Goal: Navigation & Orientation: Find specific page/section

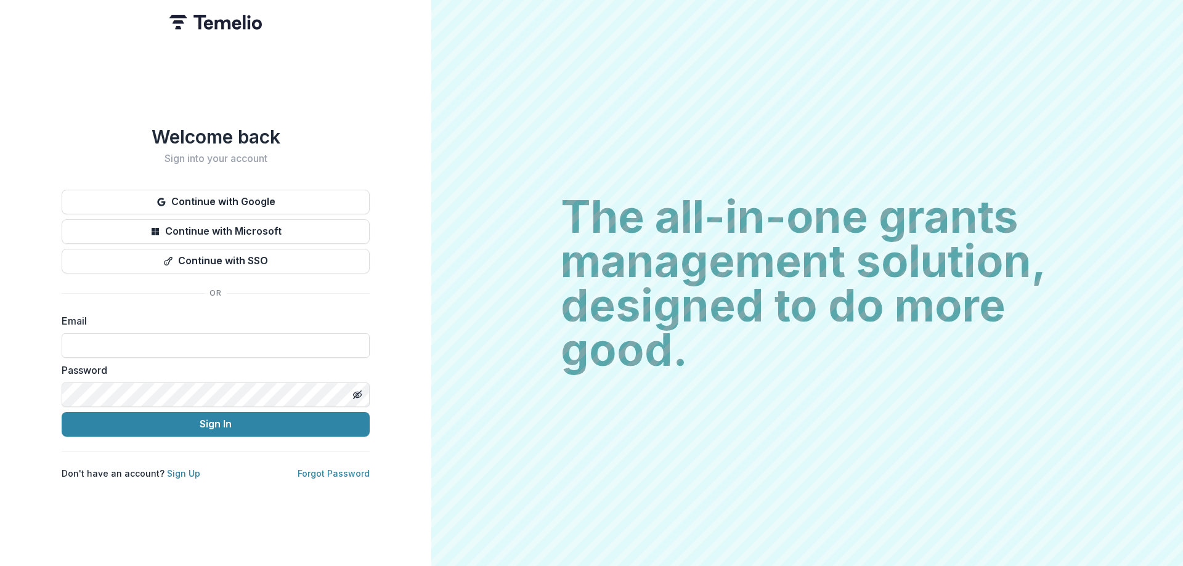
type input "**********"
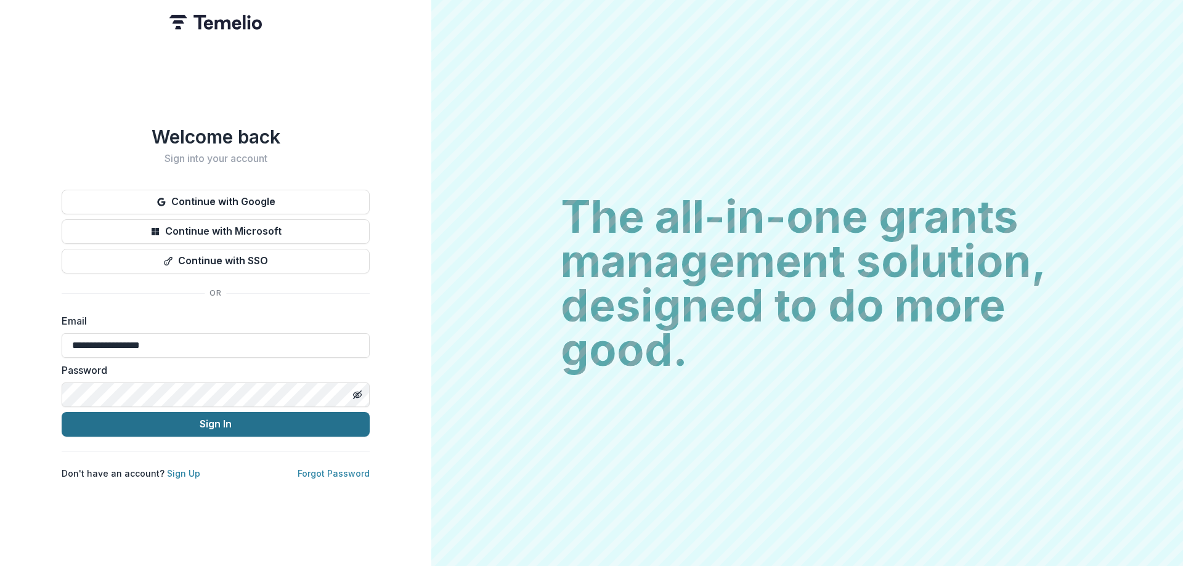
click at [227, 420] on button "Sign In" at bounding box center [216, 424] width 308 height 25
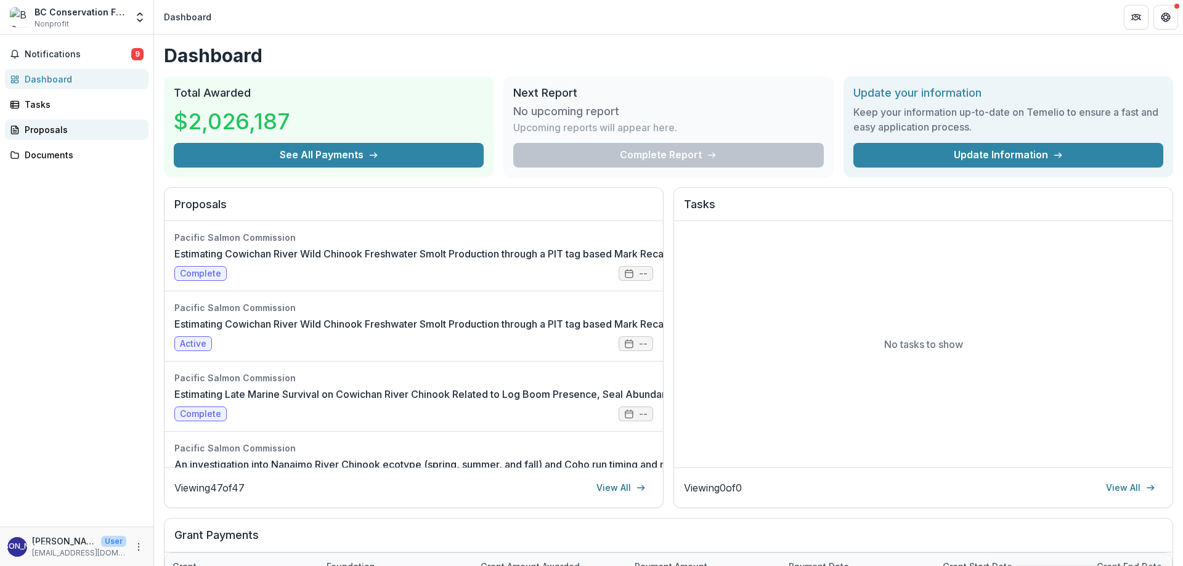
click at [39, 129] on div "Proposals" at bounding box center [82, 129] width 114 height 13
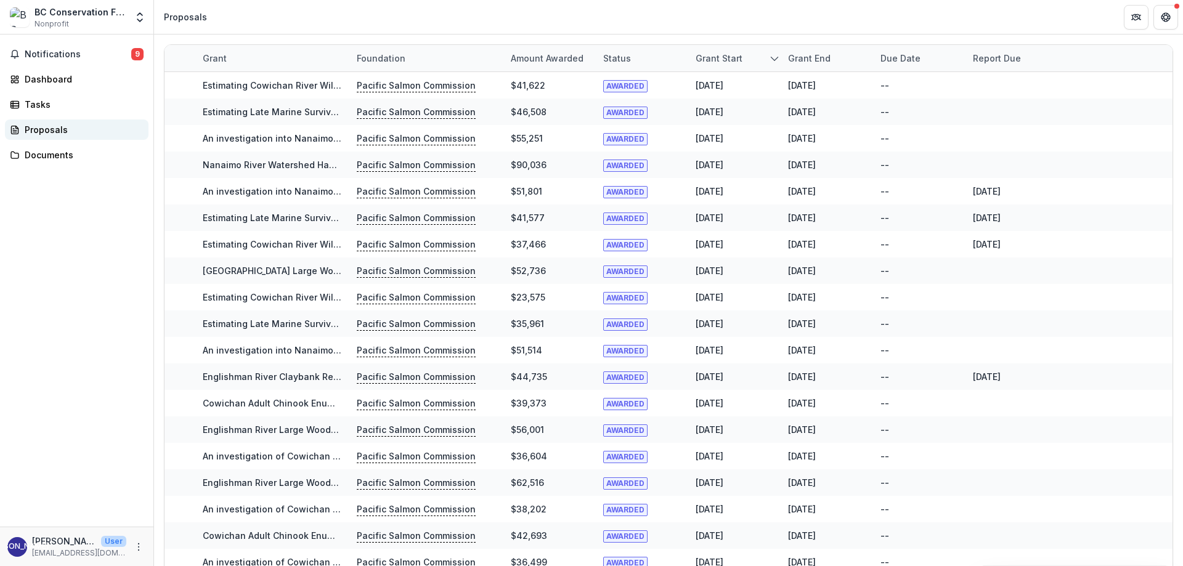
click at [38, 127] on div "Proposals" at bounding box center [82, 129] width 114 height 13
click at [43, 52] on span "Notifications" at bounding box center [78, 54] width 107 height 10
click at [63, 363] on div "Notifications 9 Unread 9 Archived [PERSON_NAME] changed the status of Southern …" at bounding box center [76, 280] width 153 height 492
click at [1164, 19] on icon "Get Help" at bounding box center [1165, 20] width 3 height 2
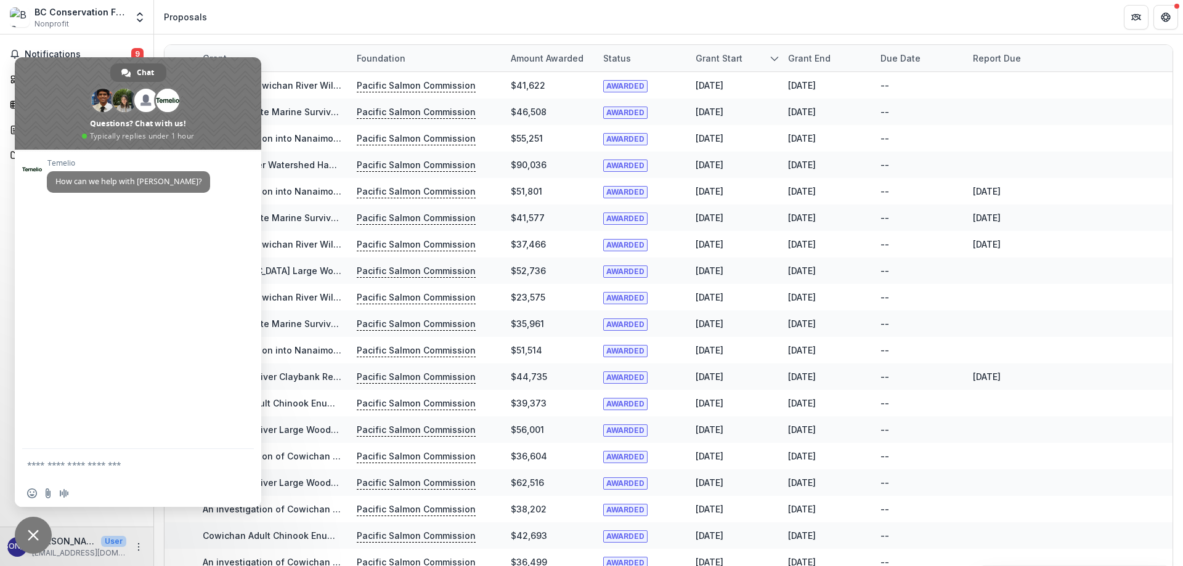
click at [385, 24] on header "Proposals" at bounding box center [668, 17] width 1029 height 34
click at [1127, 15] on button "Partners" at bounding box center [1136, 17] width 25 height 25
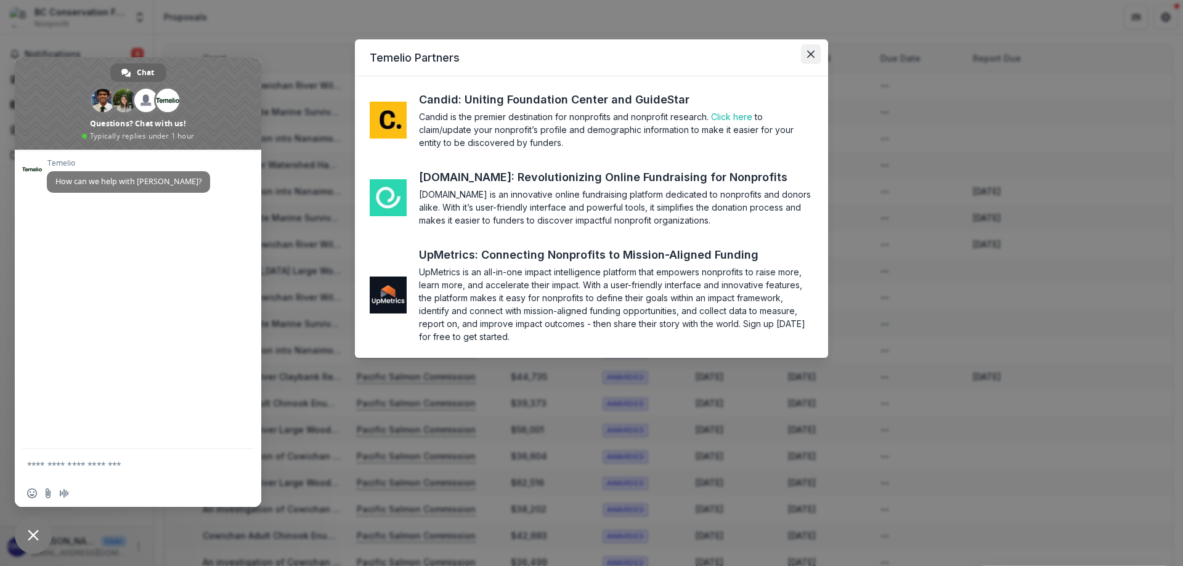
click at [804, 49] on button "Close" at bounding box center [811, 54] width 20 height 20
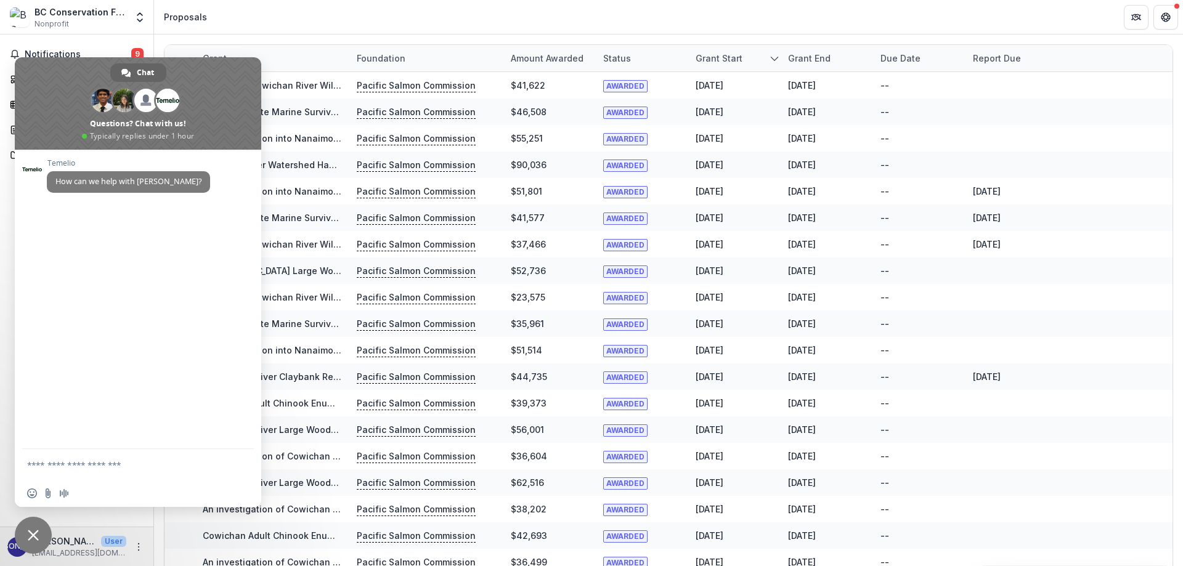
click at [113, 322] on div "[PERSON_NAME] How can we help with [PERSON_NAME]?" at bounding box center [138, 299] width 246 height 299
click at [1163, 13] on icon "Get Help" at bounding box center [1166, 17] width 10 height 10
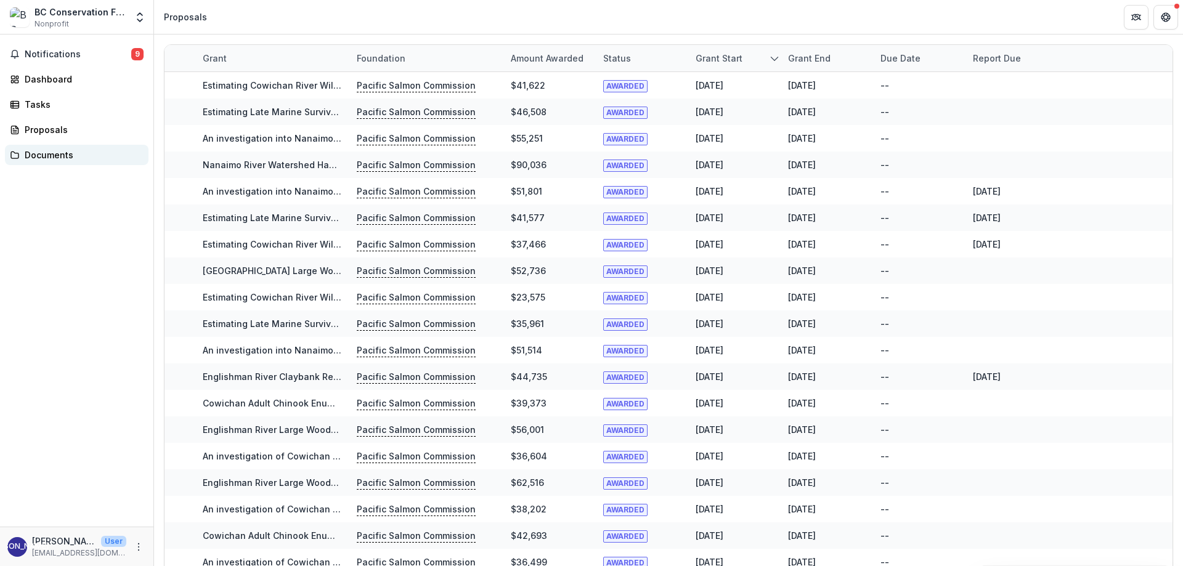
click at [51, 161] on link "Documents" at bounding box center [77, 155] width 144 height 20
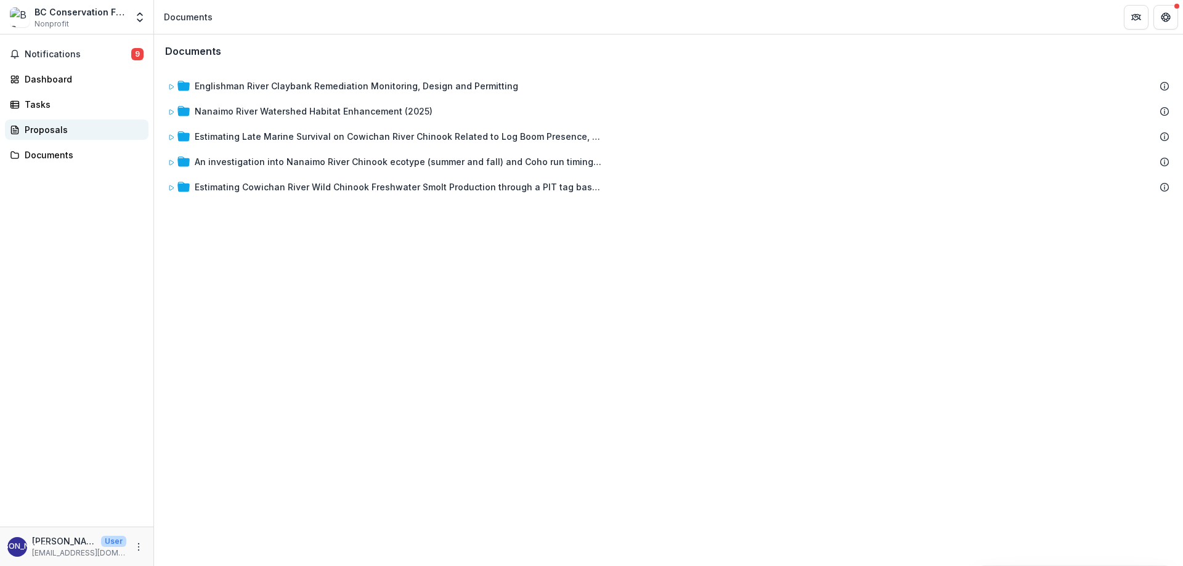
click at [34, 132] on div "Proposals" at bounding box center [82, 129] width 114 height 13
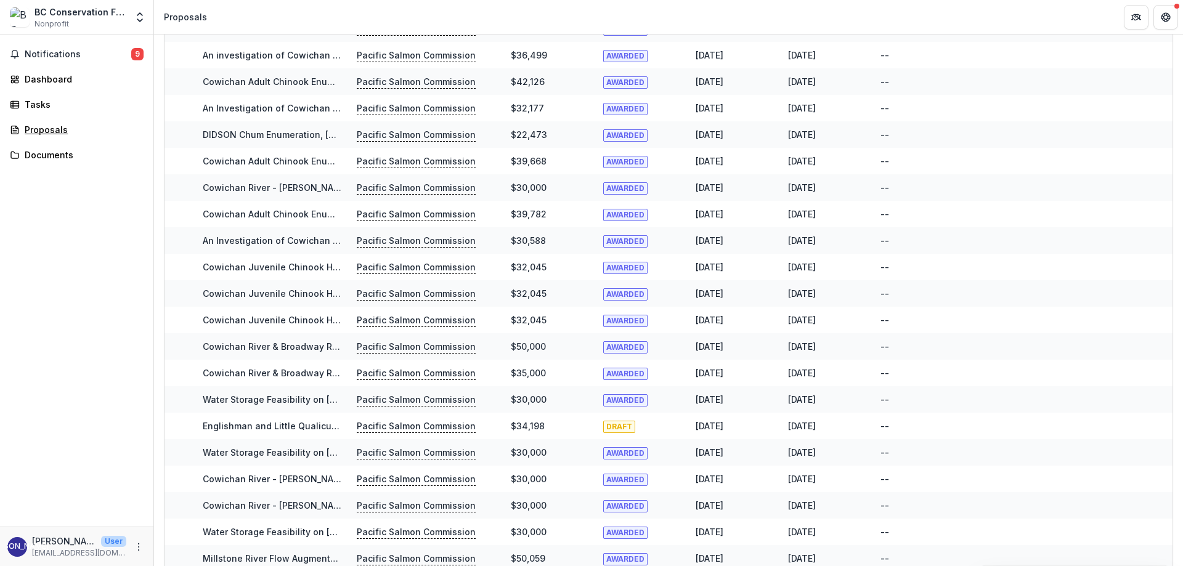
scroll to position [330, 0]
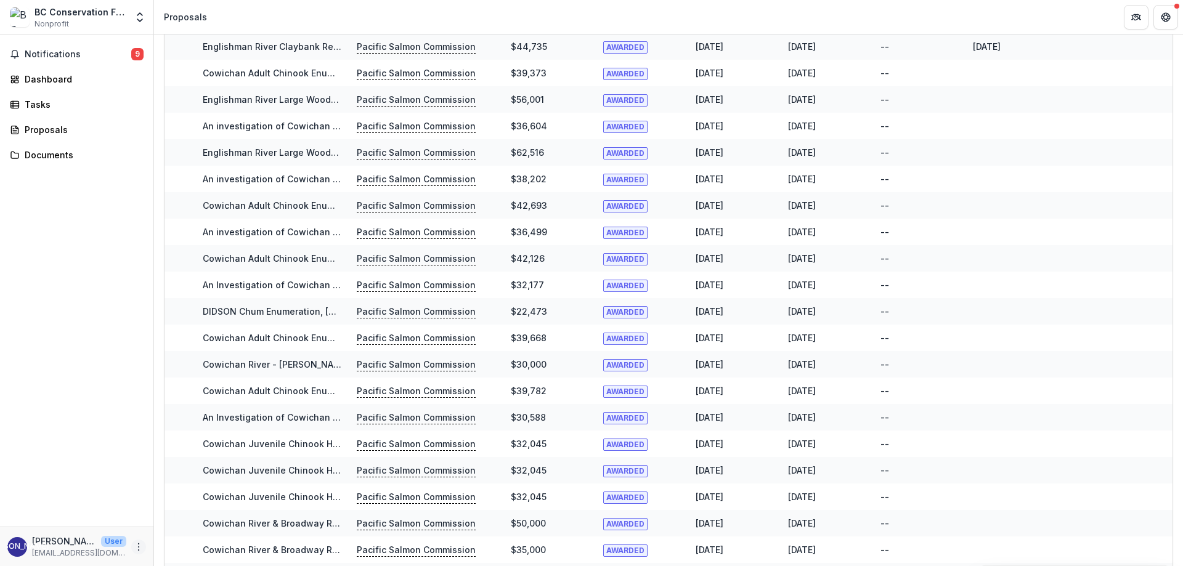
click at [138, 547] on icon "More" at bounding box center [139, 547] width 10 height 10
click at [117, 416] on div "Notifications 9 Dashboard Tasks Proposals Documents" at bounding box center [76, 280] width 153 height 492
click at [54, 81] on div "Dashboard" at bounding box center [82, 79] width 114 height 13
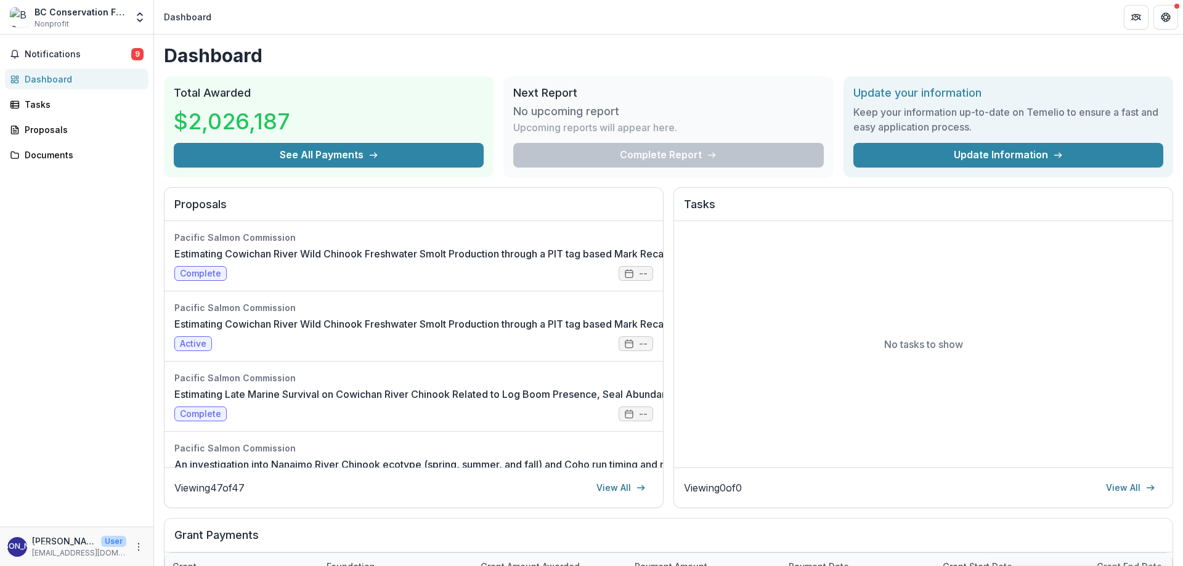
click at [70, 10] on div "BC Conservation Foundation (Nanaimo Office)" at bounding box center [80, 12] width 92 height 13
